Goal: Information Seeking & Learning: Learn about a topic

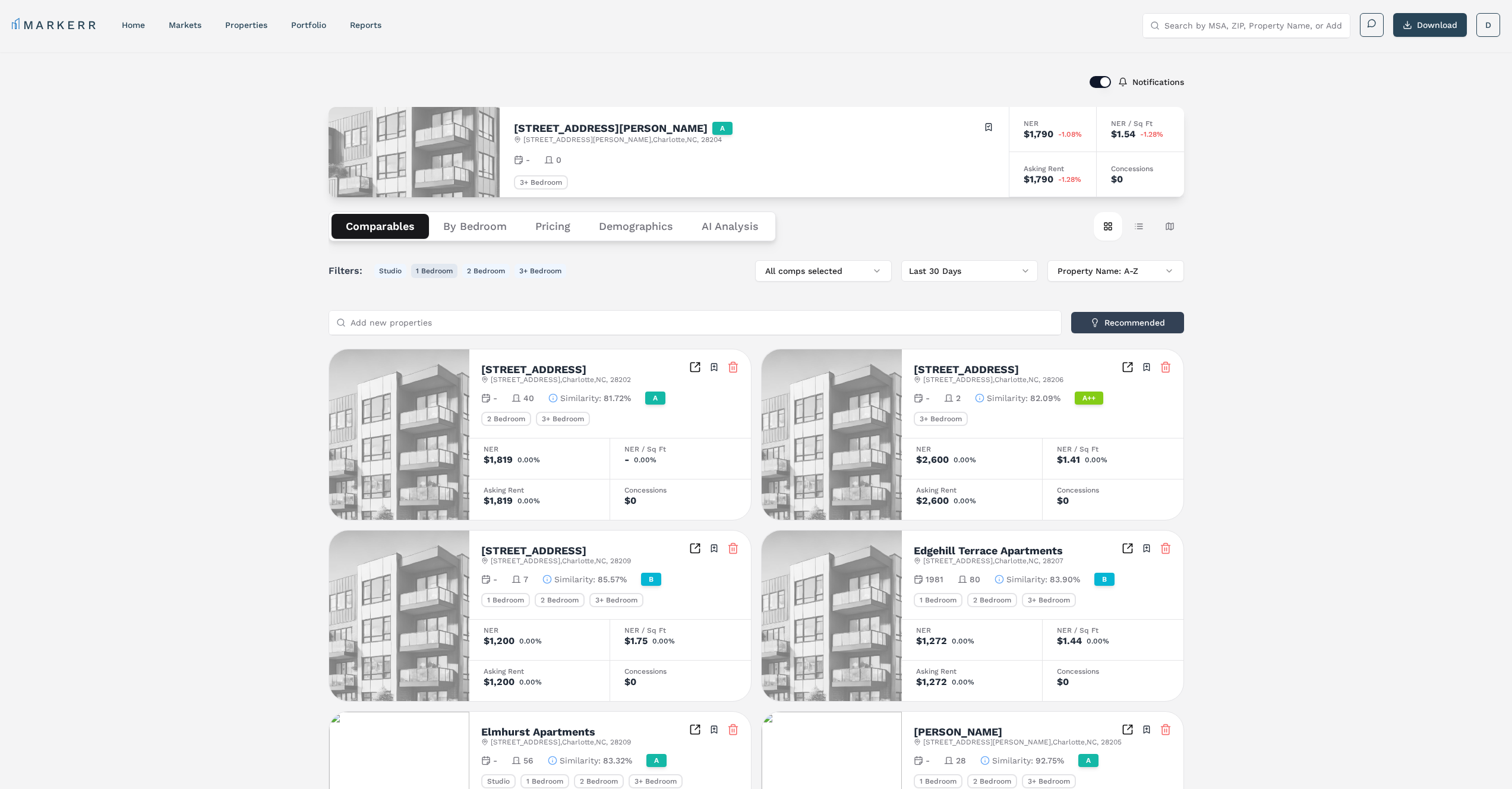
click at [447, 264] on button "1 Bedroom" at bounding box center [434, 271] width 46 height 14
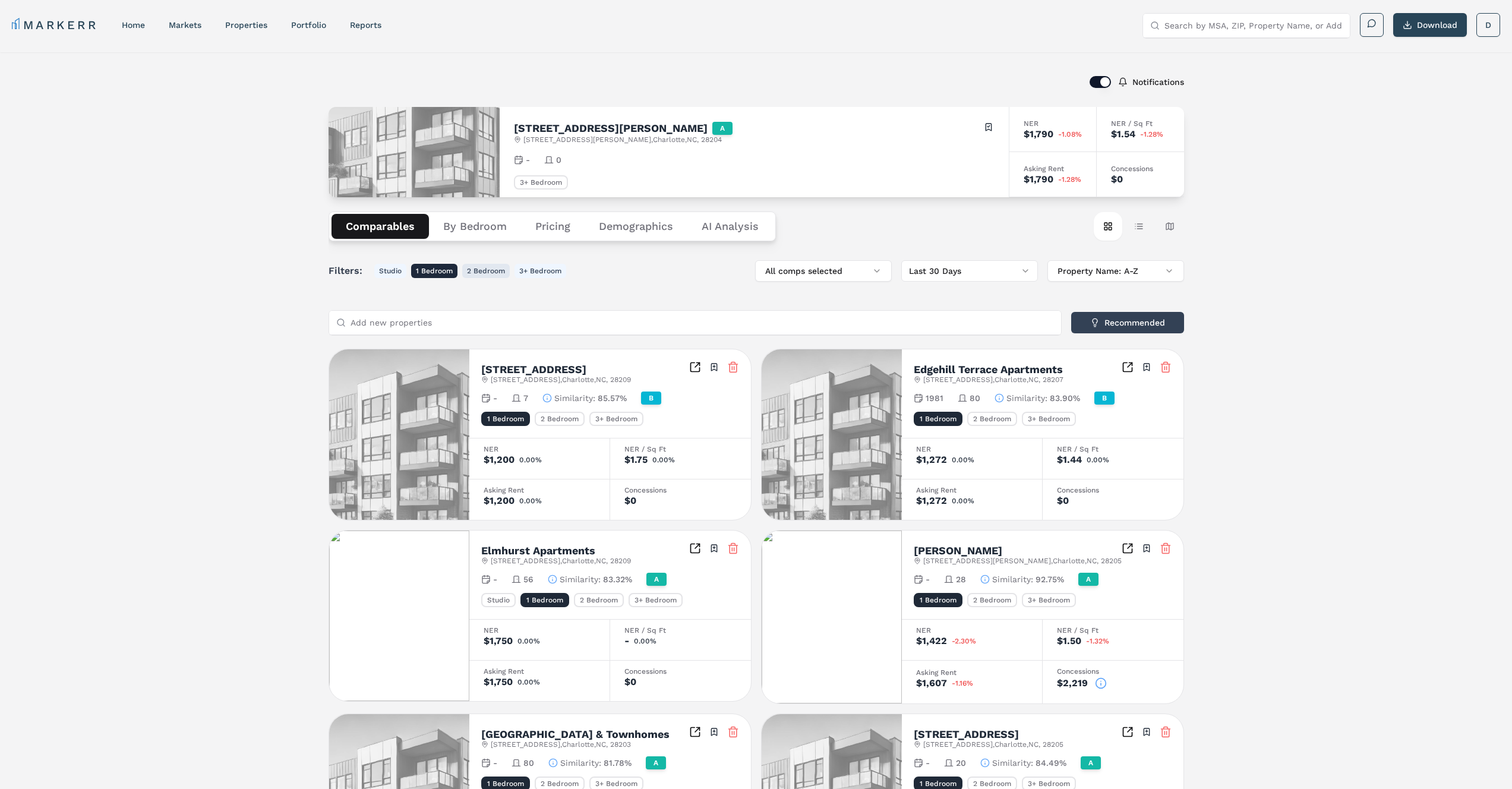
click at [485, 268] on button "2 Bedroom" at bounding box center [486, 271] width 47 height 14
click at [496, 270] on button "2 Bedroom" at bounding box center [486, 271] width 47 height 14
click at [449, 264] on button "1 Bedroom" at bounding box center [434, 271] width 46 height 14
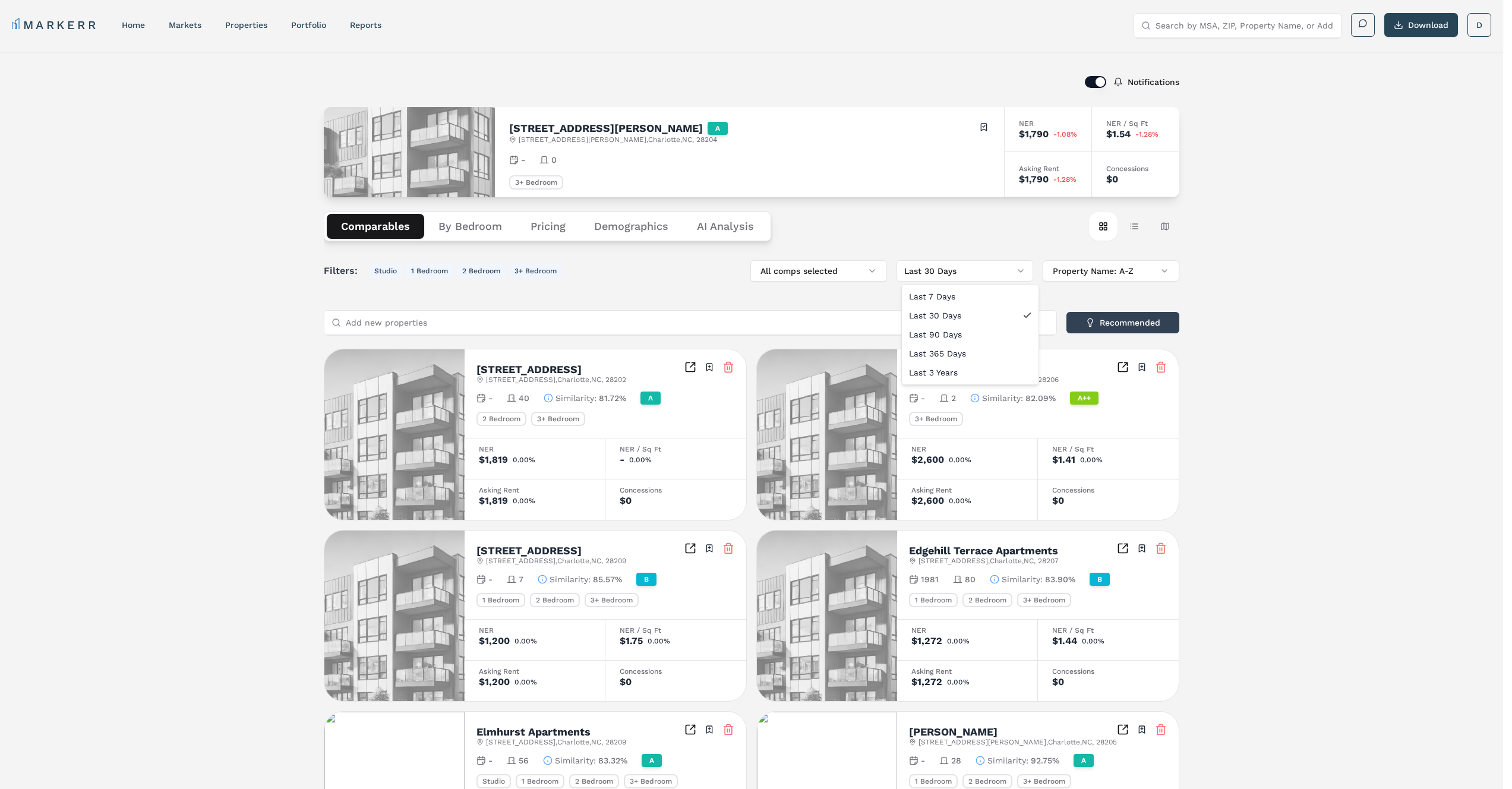
click at [922, 279] on html "MARKERR home markets properties Portfolio reports Search by MSA, ZIP, Property …" at bounding box center [756, 646] width 1512 height 1293
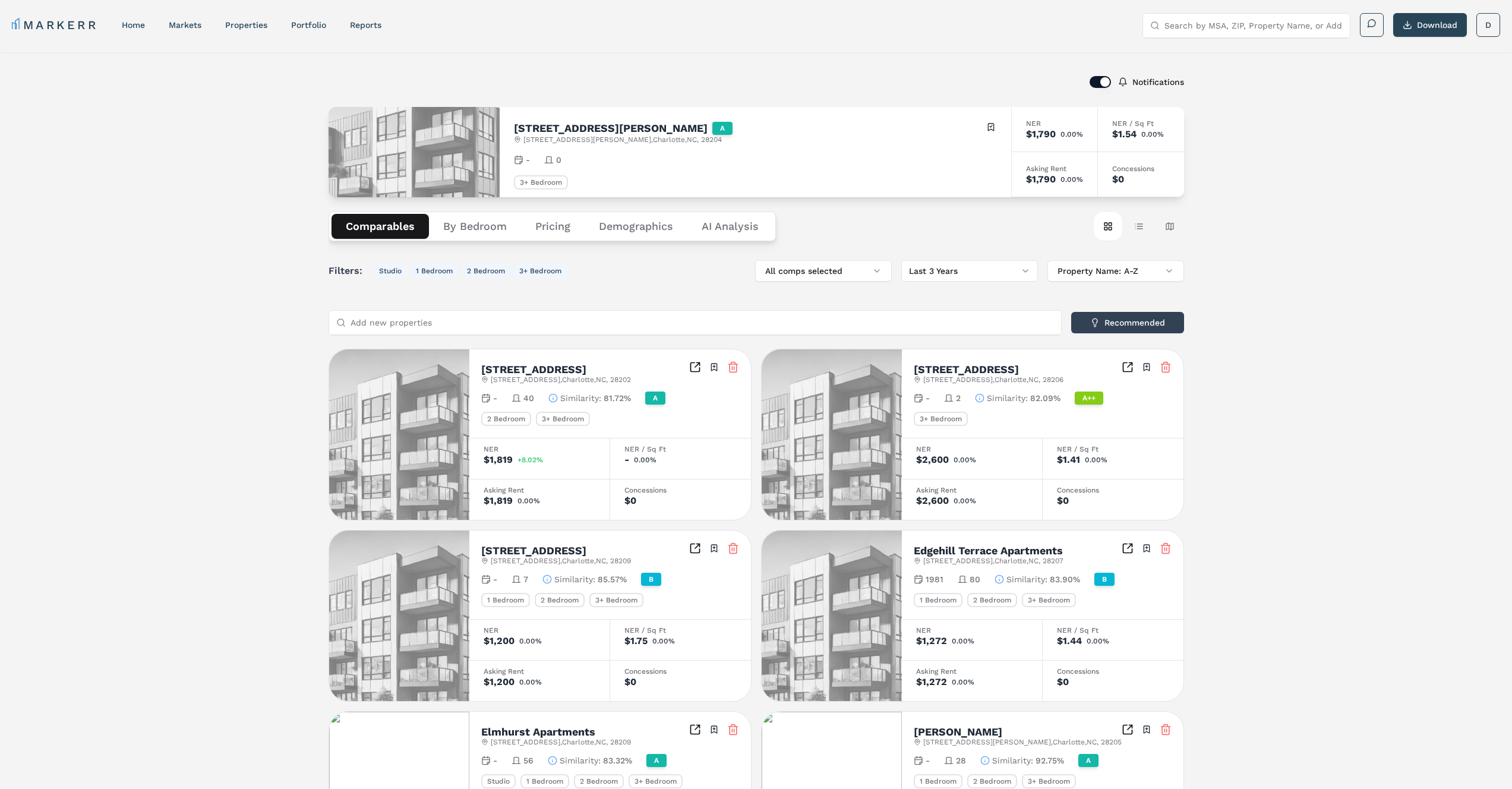
click at [930, 278] on html "MARKERR home markets properties Portfolio reports Search by MSA, ZIP, Property …" at bounding box center [756, 646] width 1512 height 1293
click at [1077, 270] on button "Property Name: A-Z" at bounding box center [1115, 271] width 136 height 22
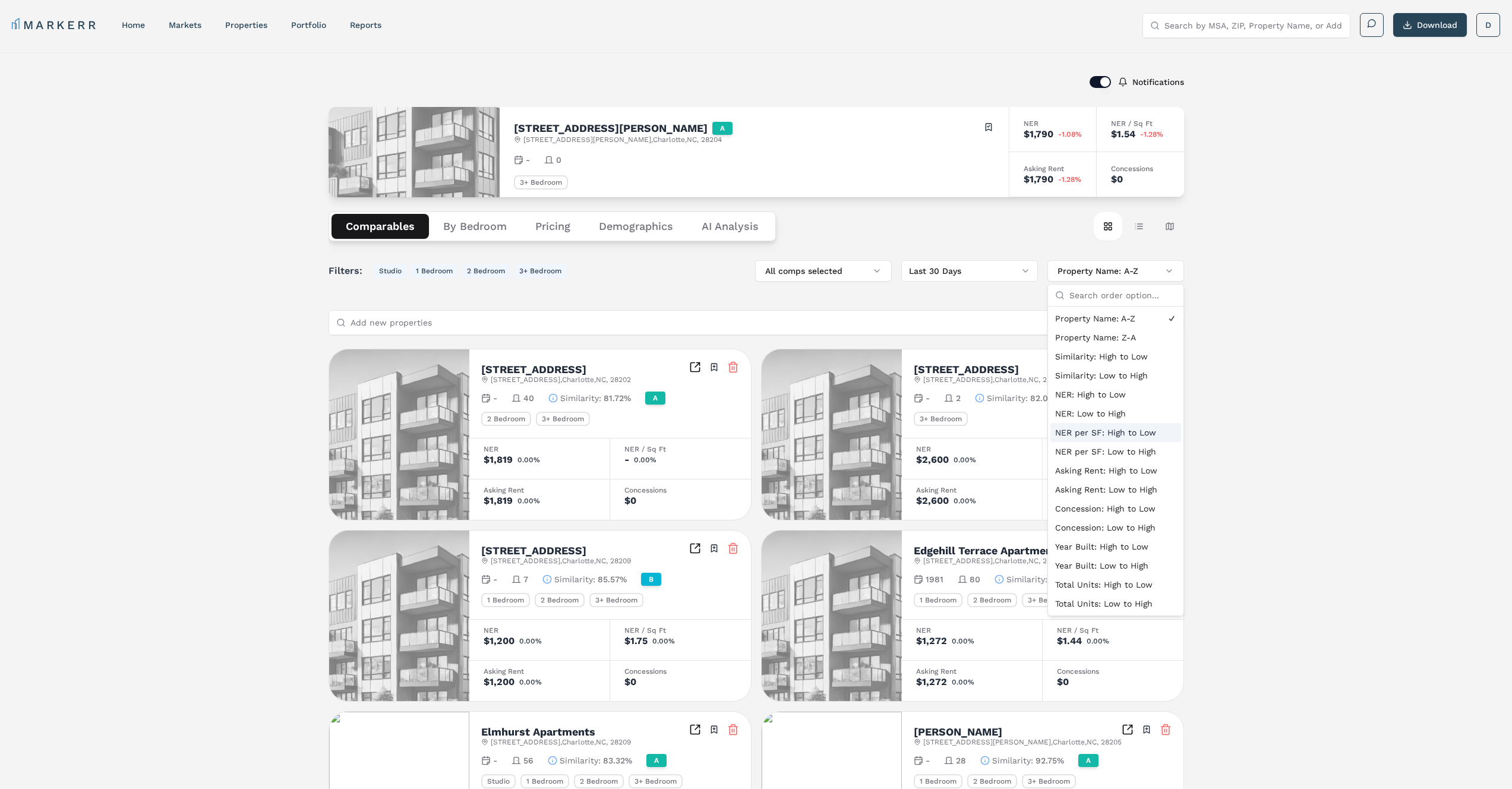
click at [1079, 423] on div "NER per SF: High to Low" at bounding box center [1115, 432] width 131 height 19
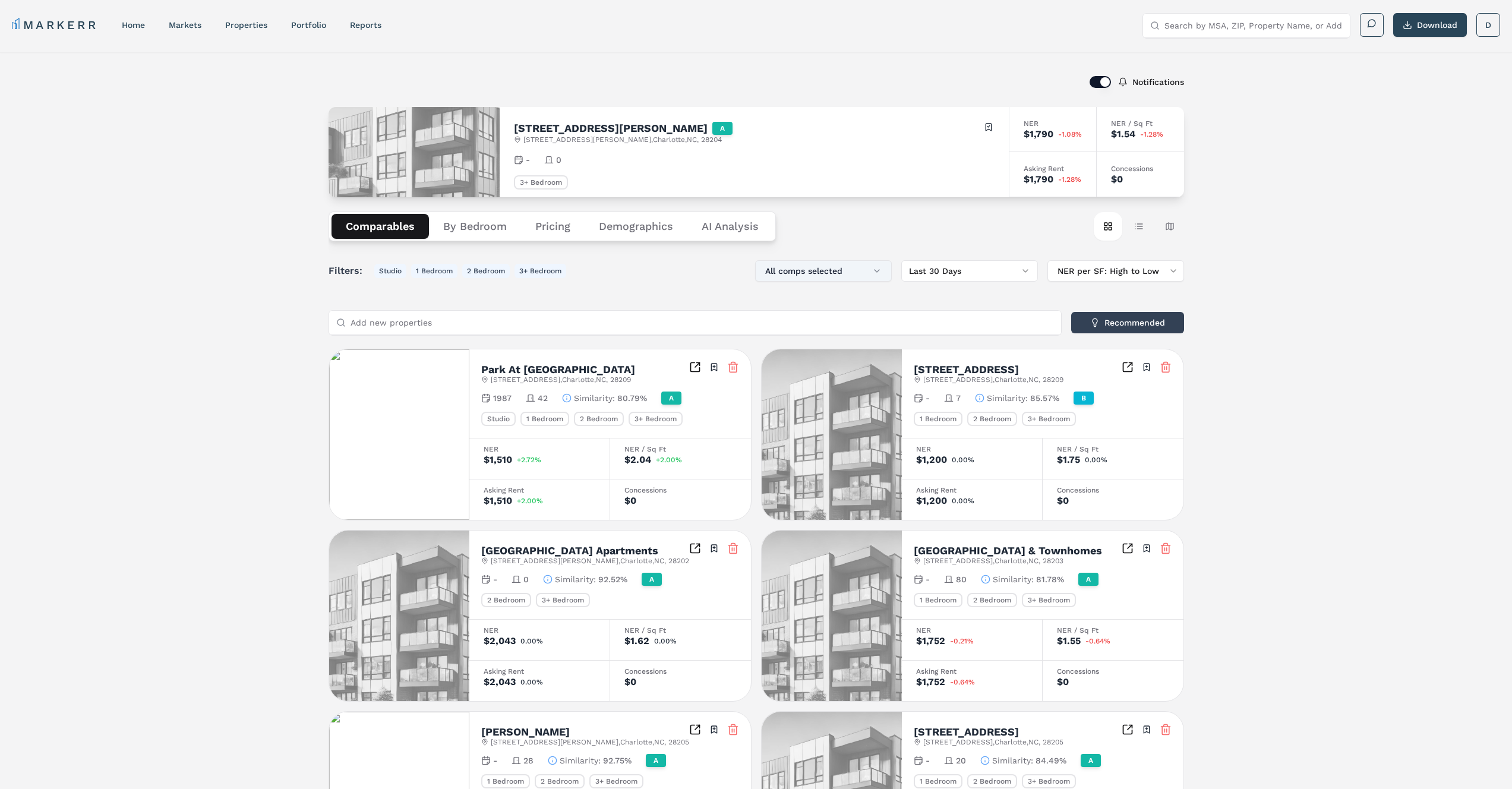
click at [831, 273] on button "All comps selected" at bounding box center [823, 271] width 136 height 22
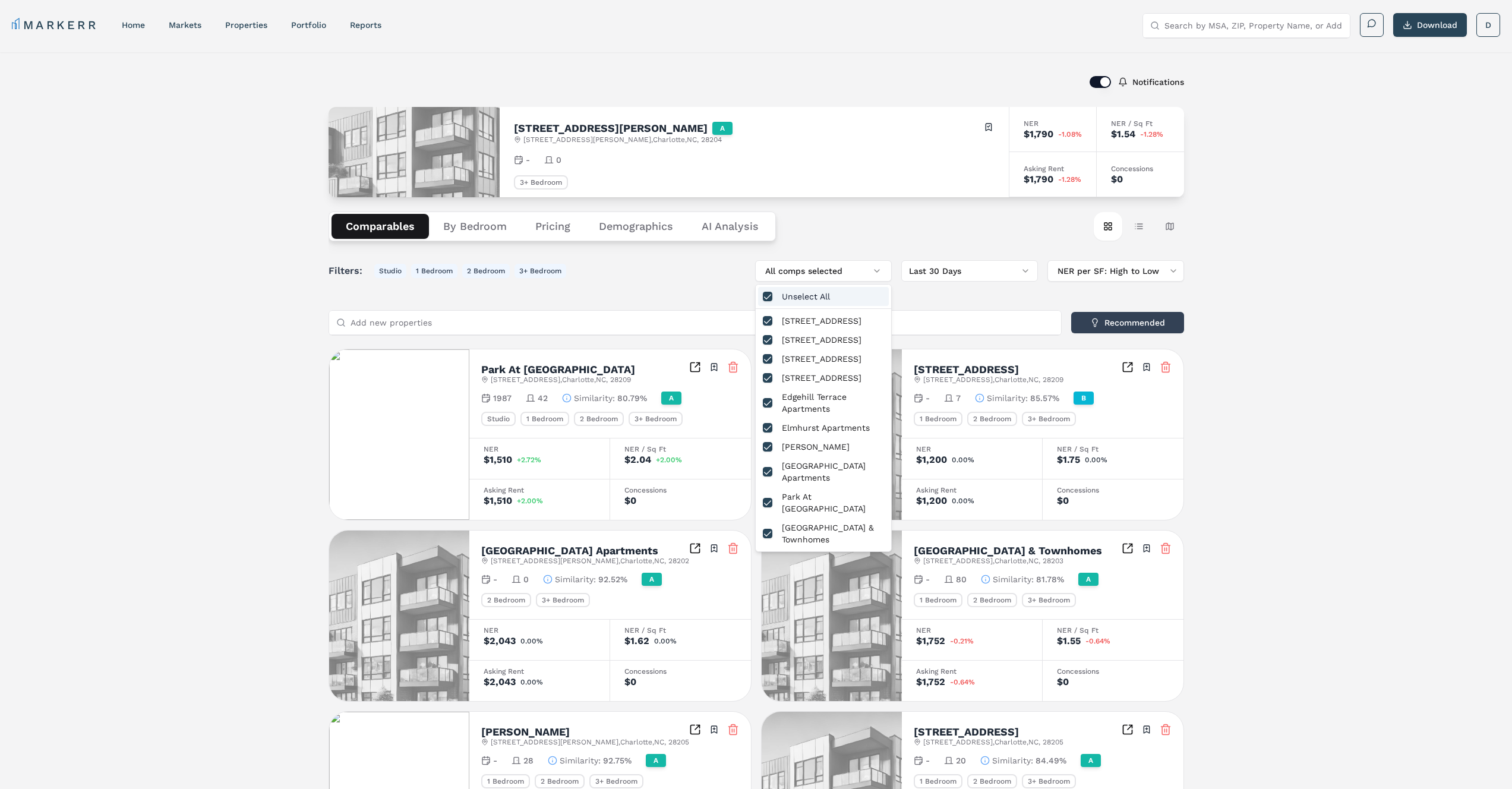
click at [812, 296] on div "Unselect All" at bounding box center [823, 297] width 131 height 19
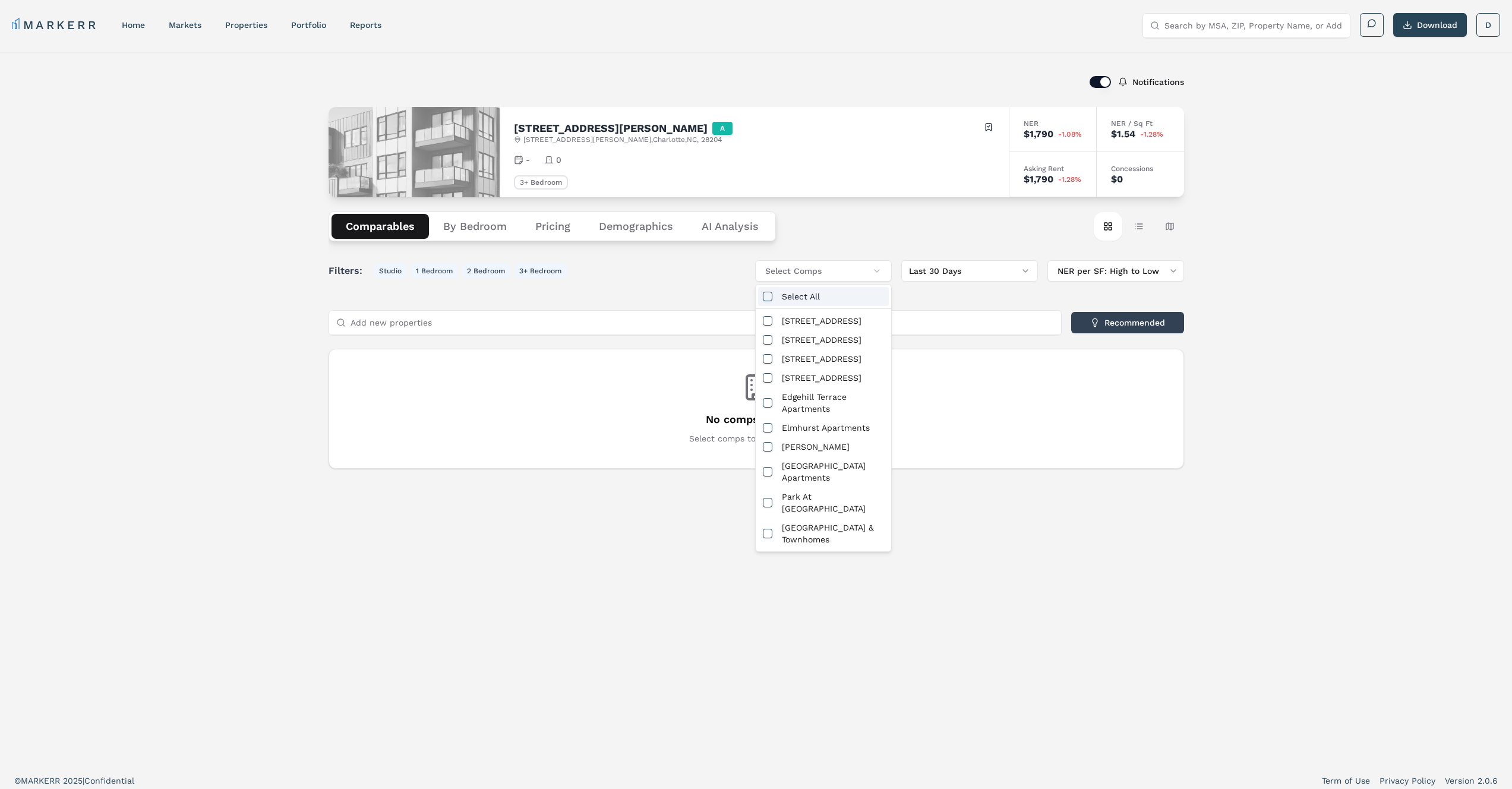
click at [811, 294] on div "Select All" at bounding box center [823, 297] width 131 height 19
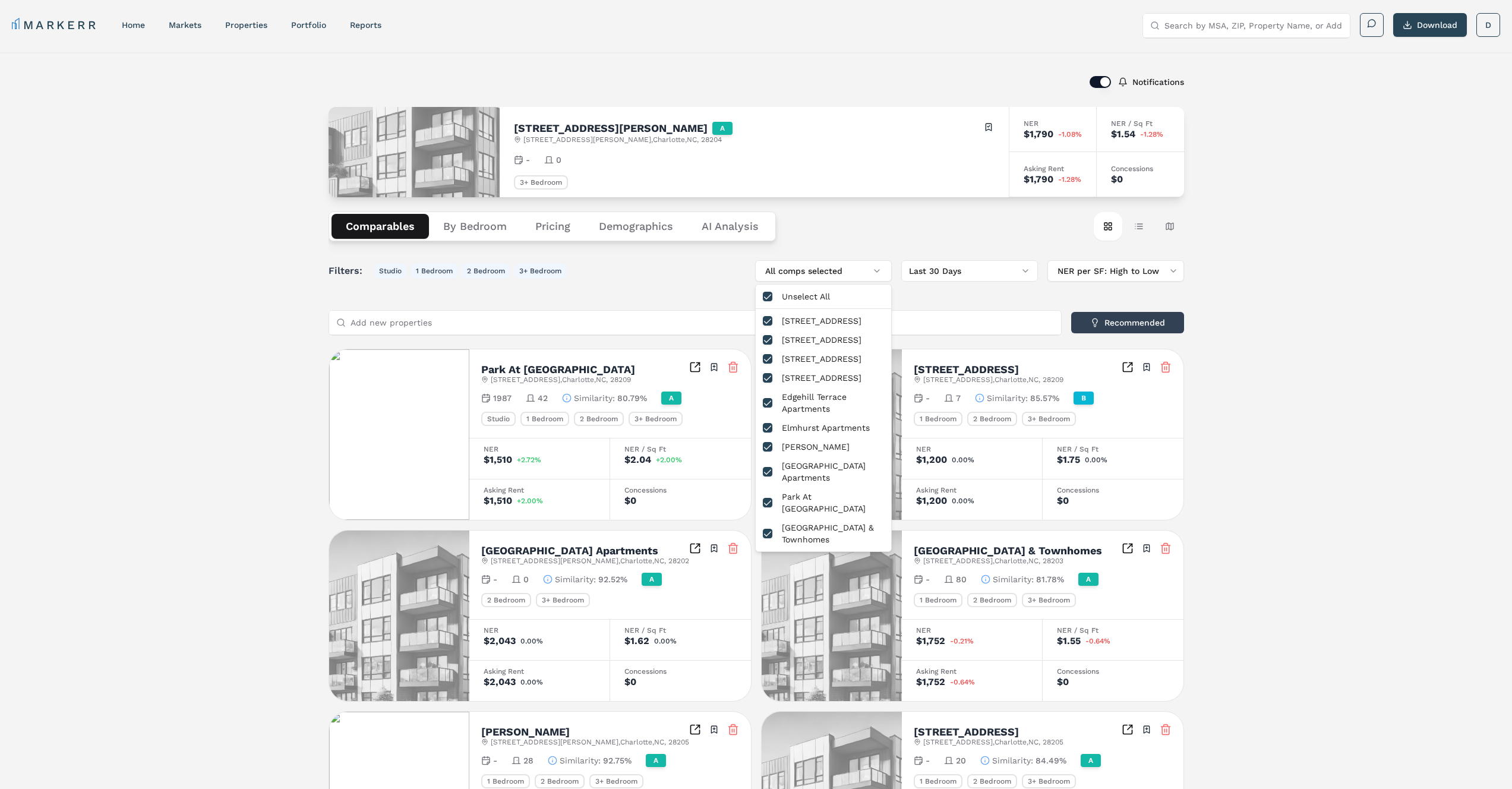
click at [811, 294] on div "Unselect All" at bounding box center [823, 297] width 131 height 19
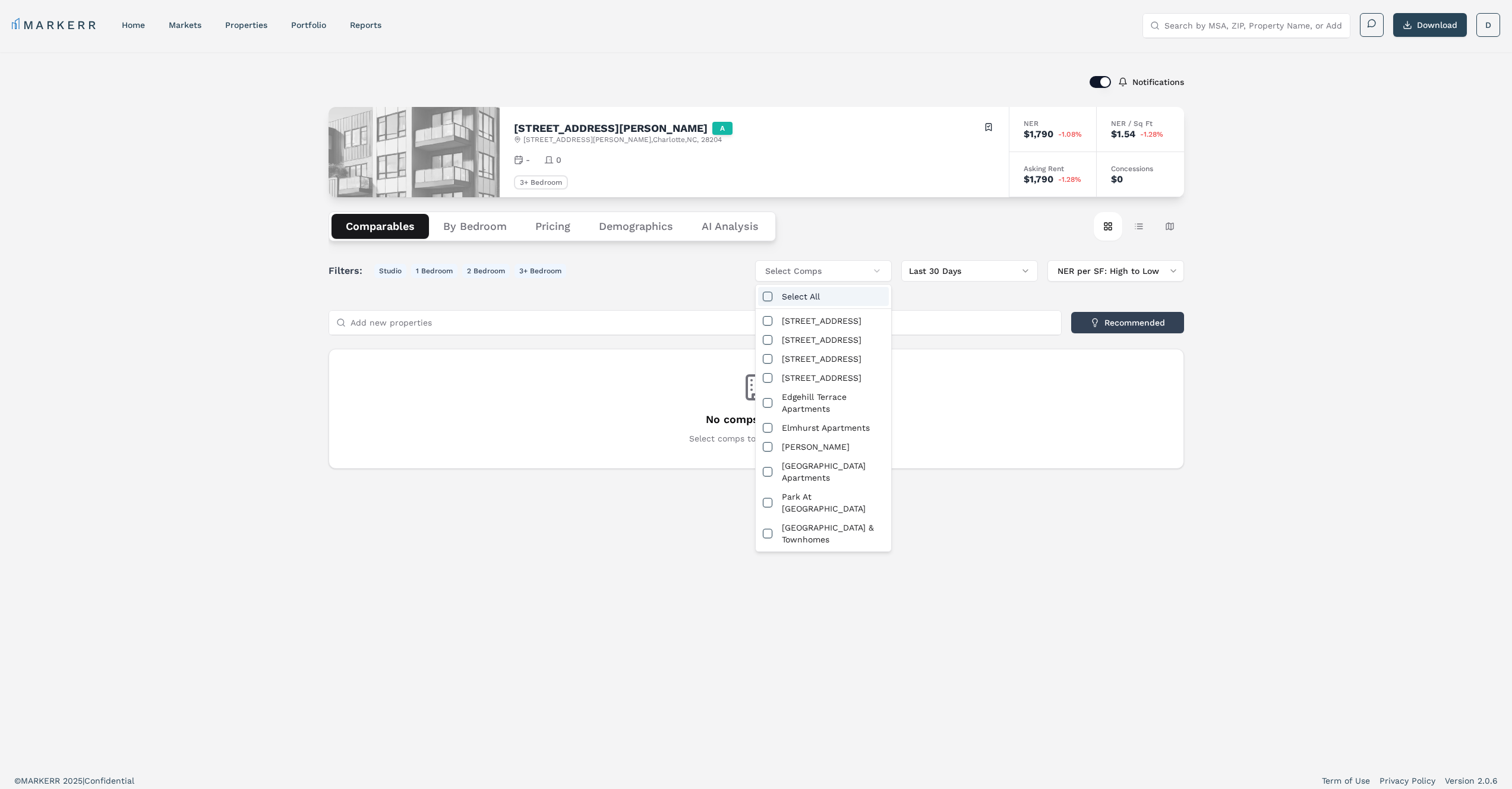
click at [810, 294] on div "Select All" at bounding box center [823, 297] width 131 height 19
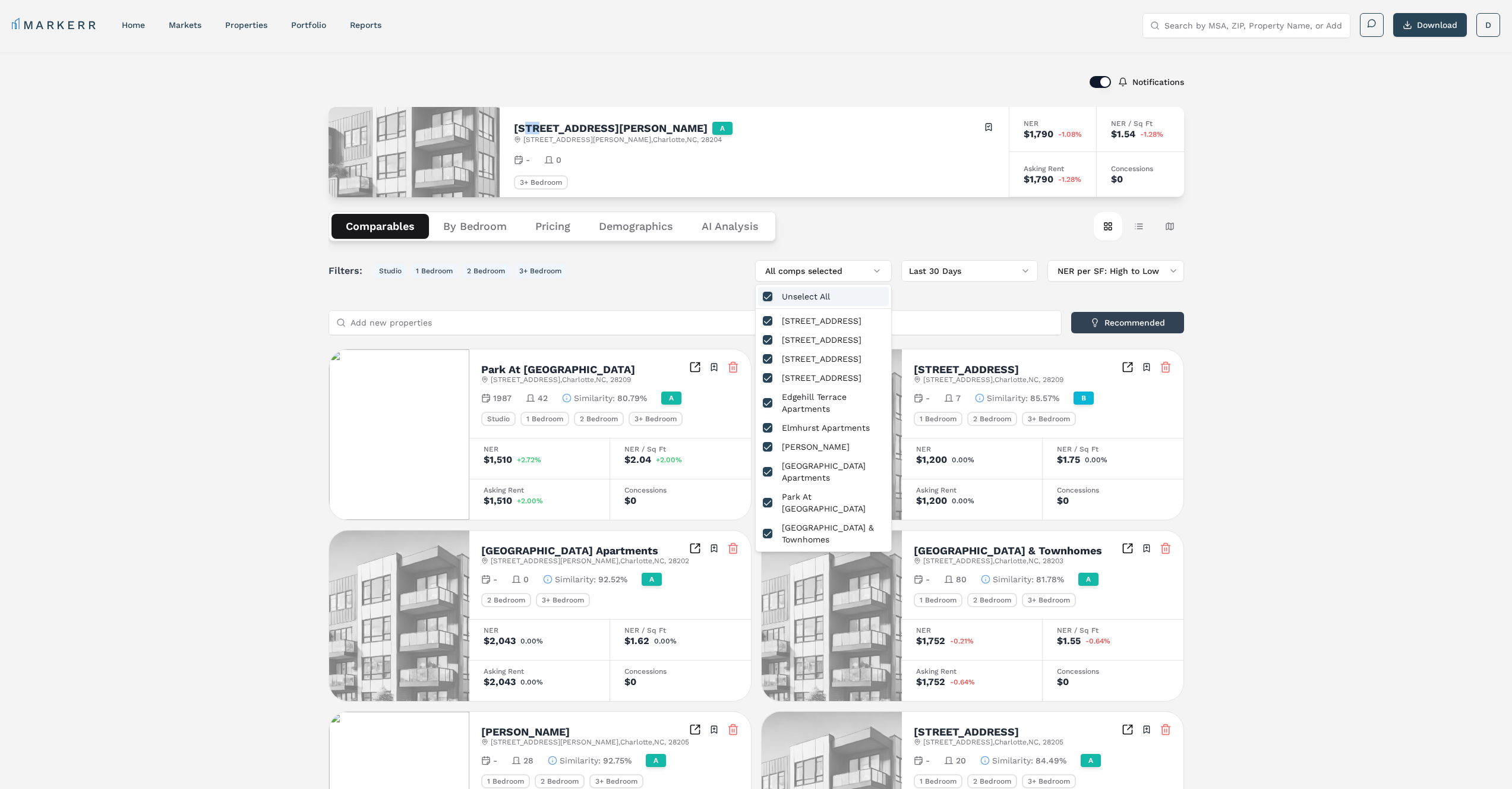
click at [528, 129] on h2 "[STREET_ADDRESS][PERSON_NAME]" at bounding box center [611, 129] width 194 height 11
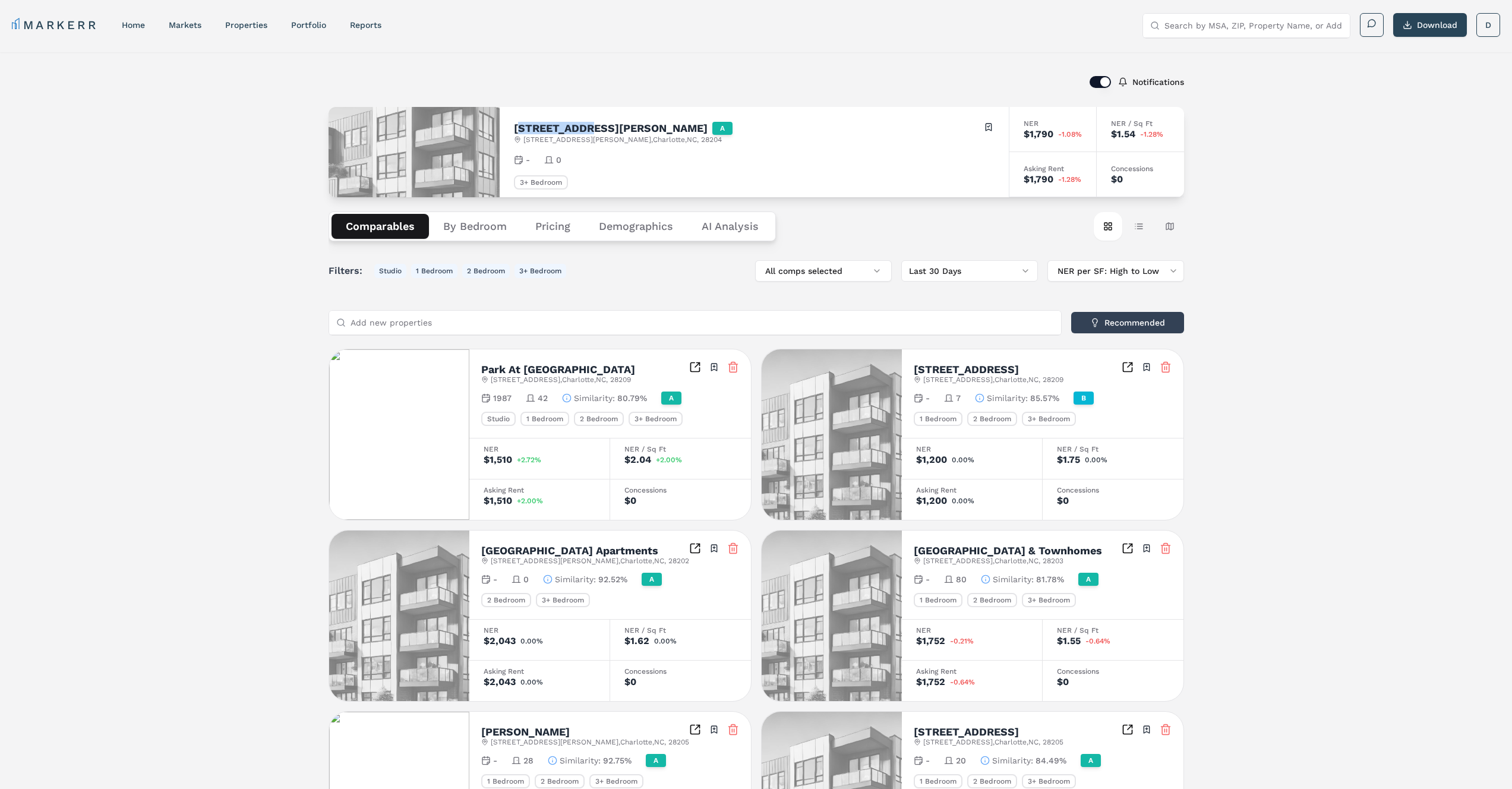
drag, startPoint x: 581, startPoint y: 132, endPoint x: 520, endPoint y: 123, distance: 61.7
click at [520, 123] on h2 "[STREET_ADDRESS][PERSON_NAME]" at bounding box center [611, 129] width 194 height 11
copy h2 "24 [PERSON_NAME]"
click at [1106, 269] on button "NER per SF: High to Low" at bounding box center [1115, 271] width 136 height 22
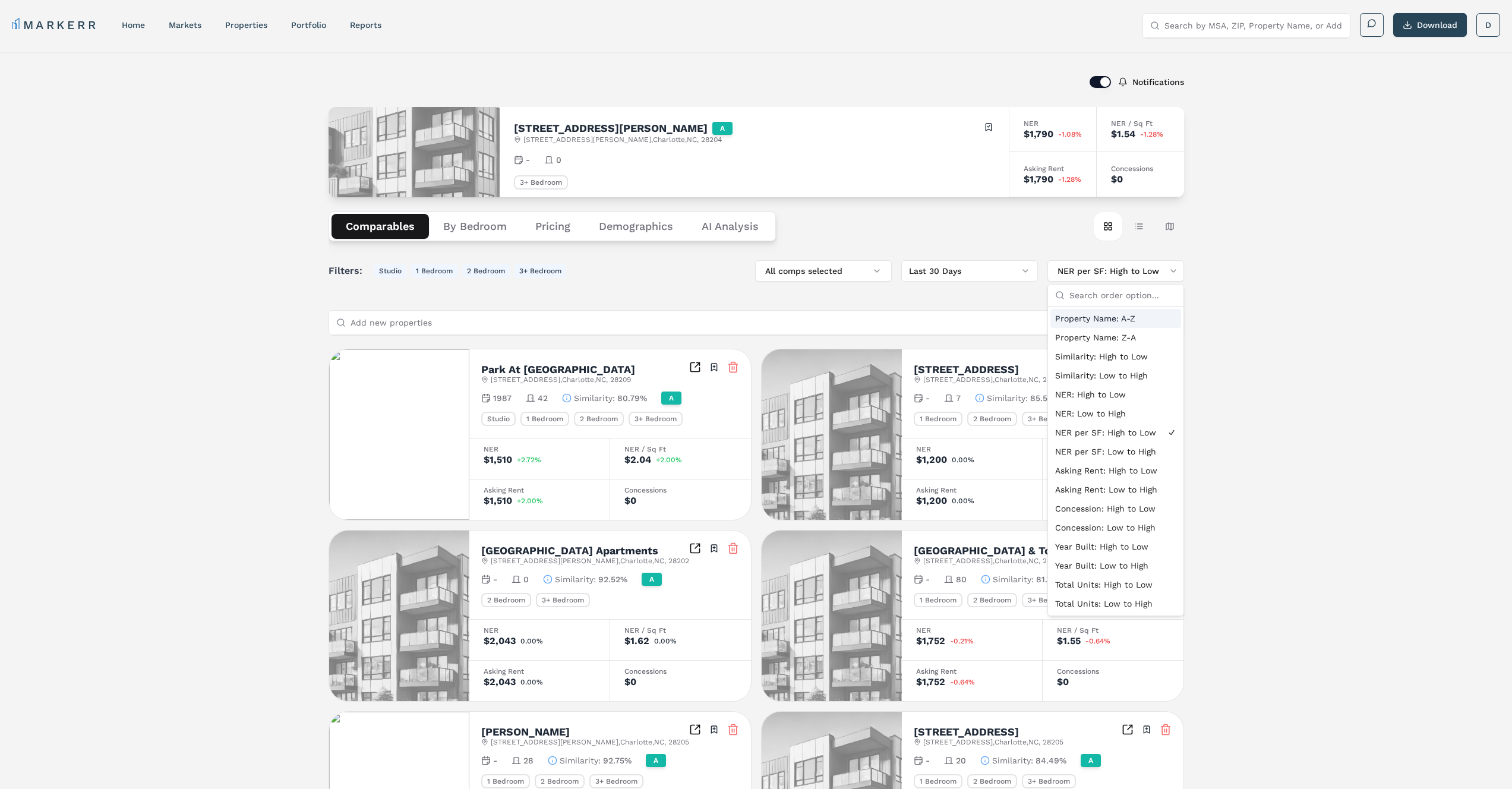
click at [1098, 316] on div "Property Name: A-Z" at bounding box center [1115, 318] width 131 height 19
